Goal: Find specific page/section: Find specific page/section

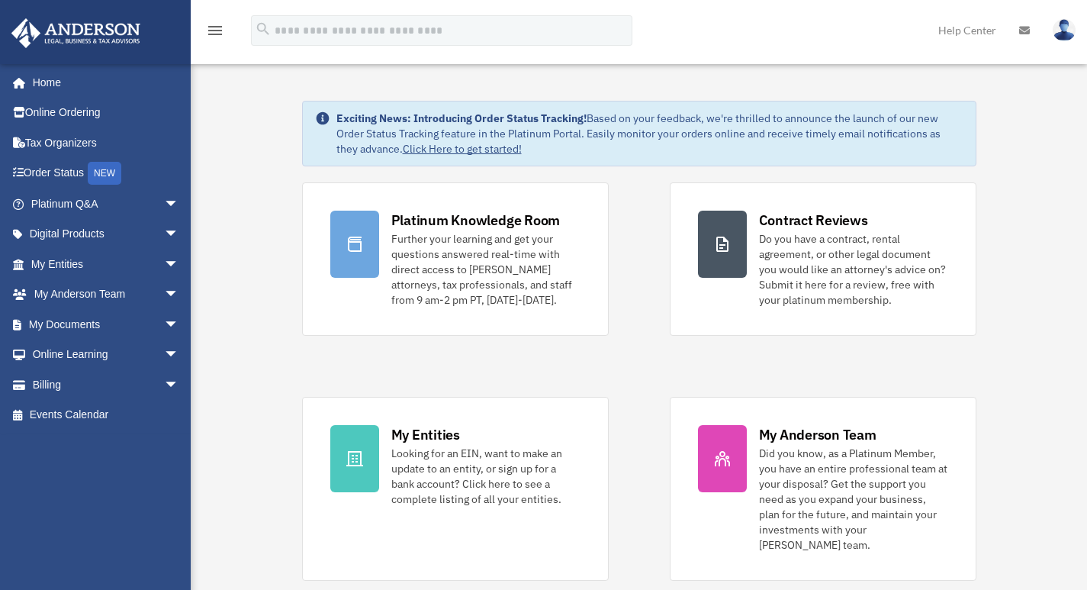
click at [60, 256] on link "My Entities arrow_drop_down" at bounding box center [107, 264] width 192 height 31
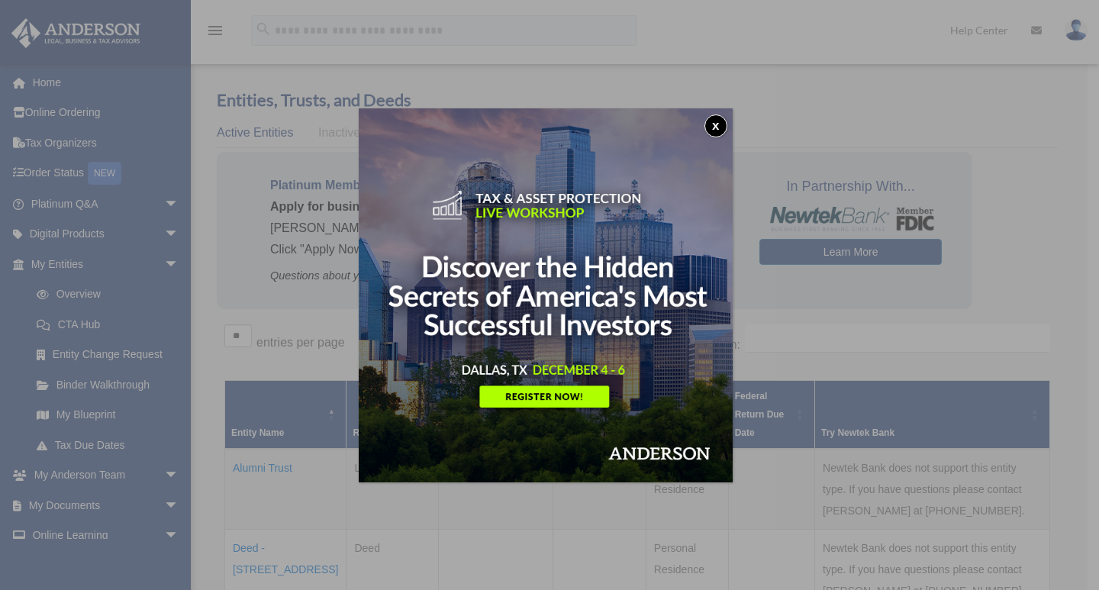
click at [725, 128] on button "x" at bounding box center [715, 125] width 23 height 23
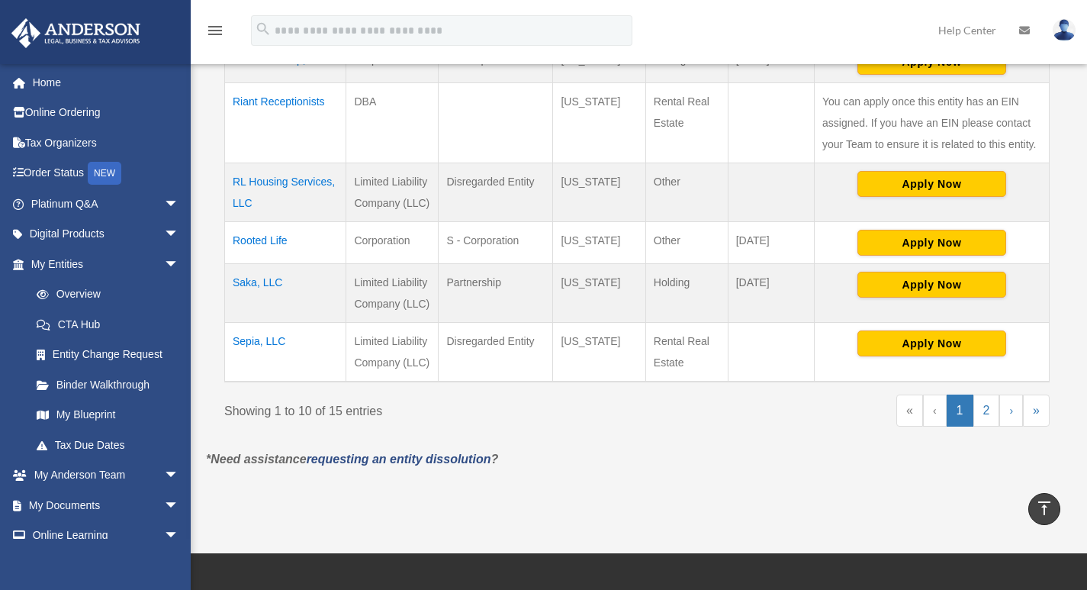
scroll to position [692, 0]
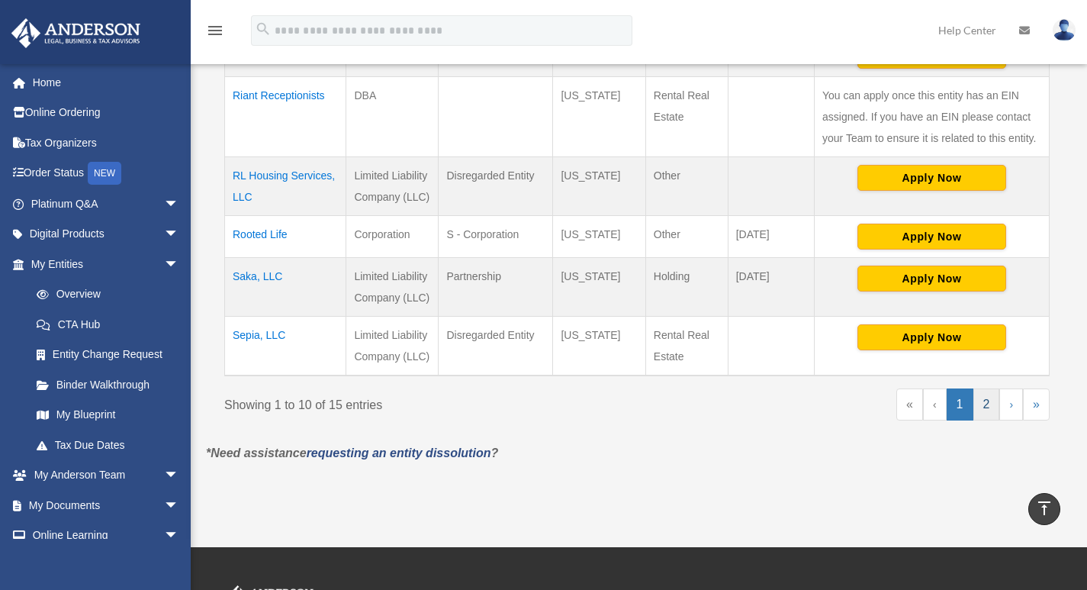
click at [986, 419] on link "2" at bounding box center [987, 404] width 27 height 32
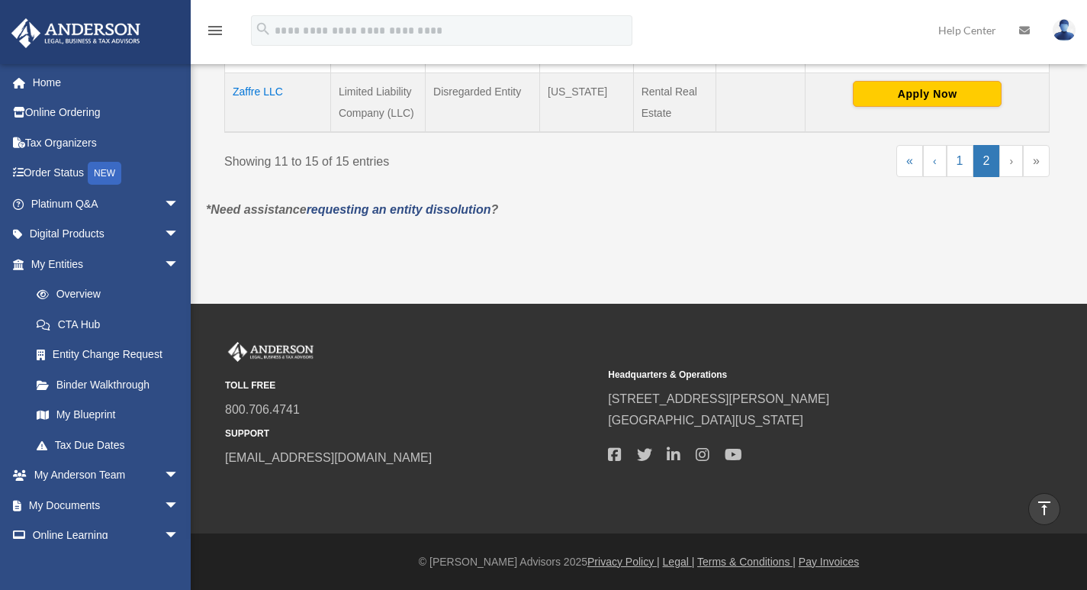
scroll to position [675, 0]
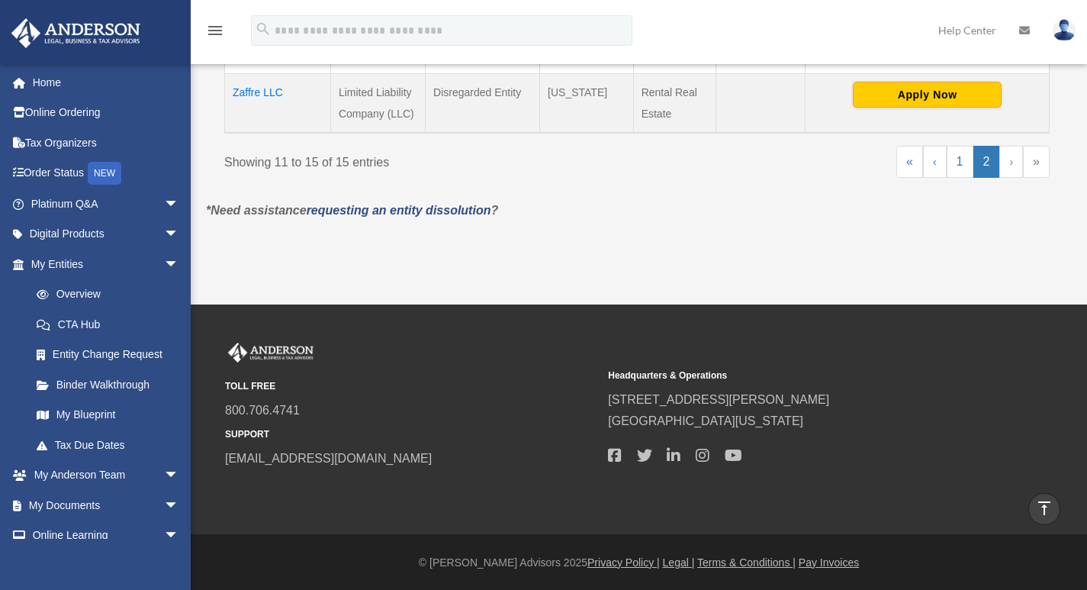
click at [164, 513] on span "arrow_drop_down" at bounding box center [179, 505] width 31 height 31
click at [117, 409] on link "My Blueprint" at bounding box center [107, 415] width 173 height 31
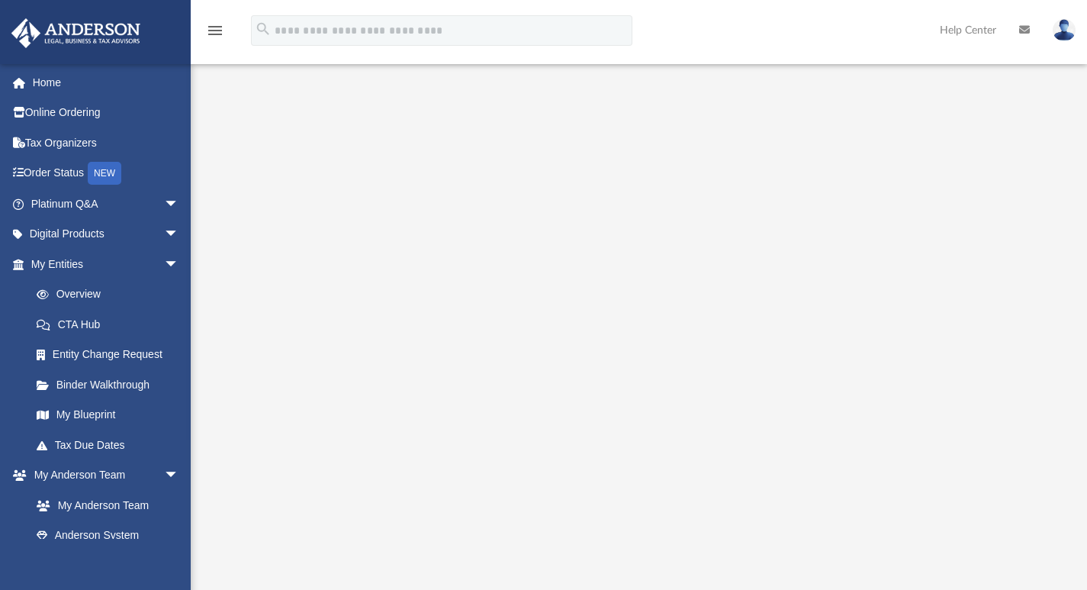
scroll to position [13, 0]
